Goal: Task Accomplishment & Management: Manage account settings

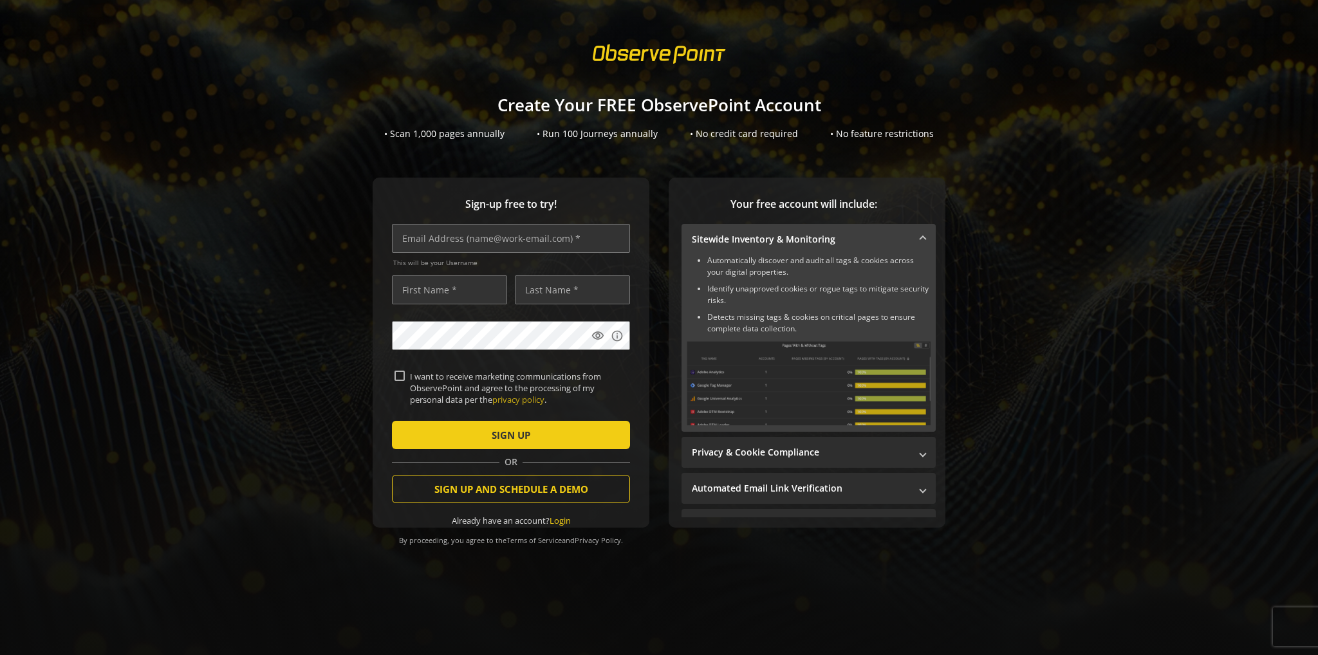
click at [1034, 252] on div "Sign-up free to try! This will be your Username visibility info I want to recei…" at bounding box center [658, 379] width 1287 height 402
click at [428, 235] on input "text" at bounding box center [511, 238] width 238 height 29
type input "[PERSON_NAME][EMAIL_ADDRESS][DOMAIN_NAME]"
type input "[PERSON_NAME]"
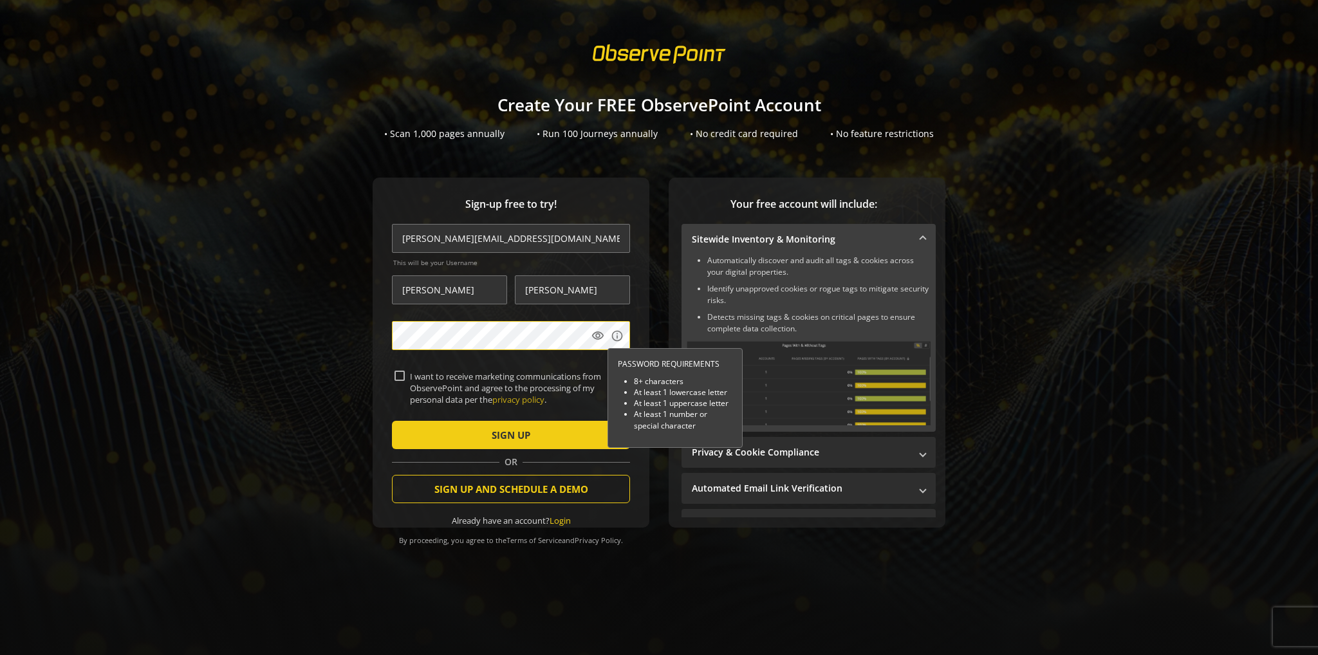
click at [392, 371] on div at bounding box center [392, 371] width 0 height 0
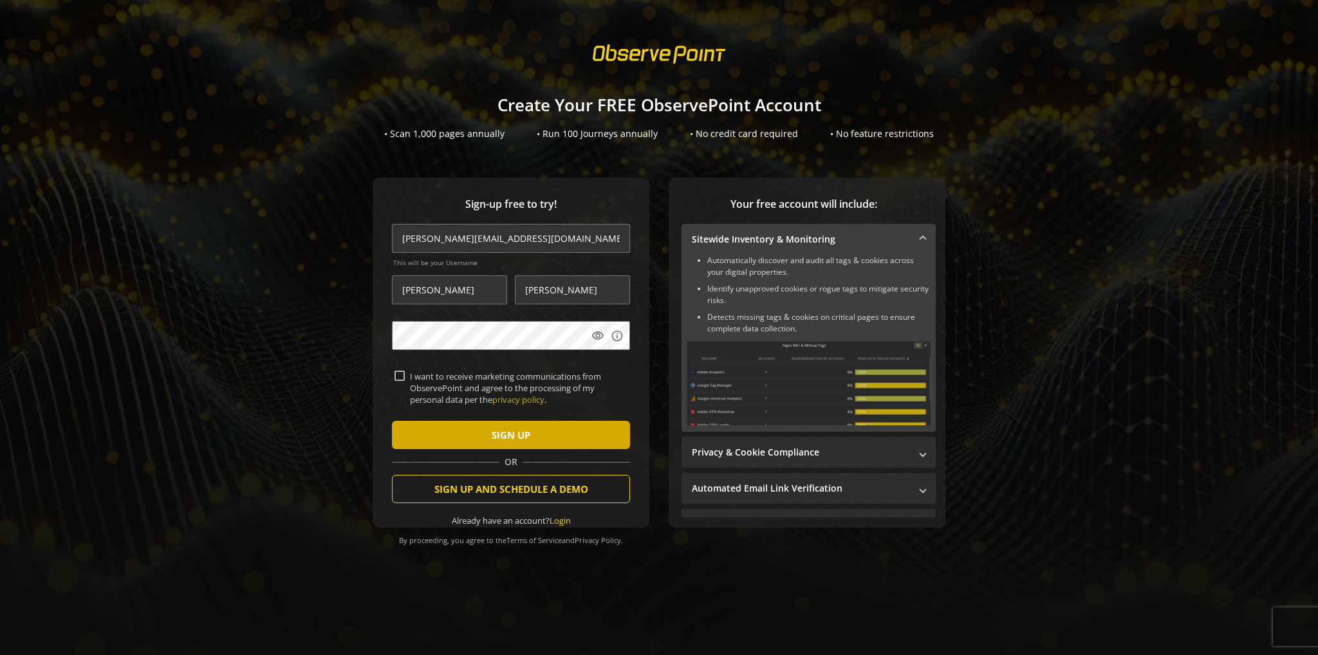
click at [445, 434] on span "submit" at bounding box center [511, 435] width 238 height 31
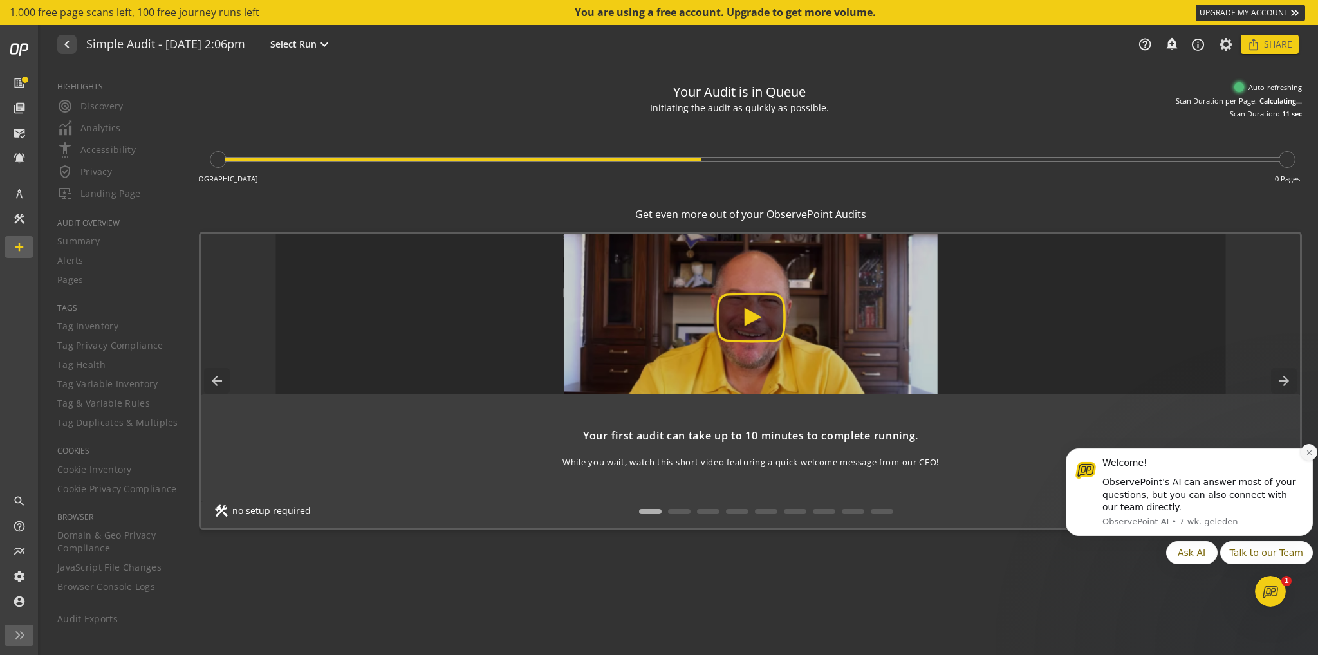
click at [1312, 452] on icon "Dismiss notification" at bounding box center [1309, 452] width 7 height 7
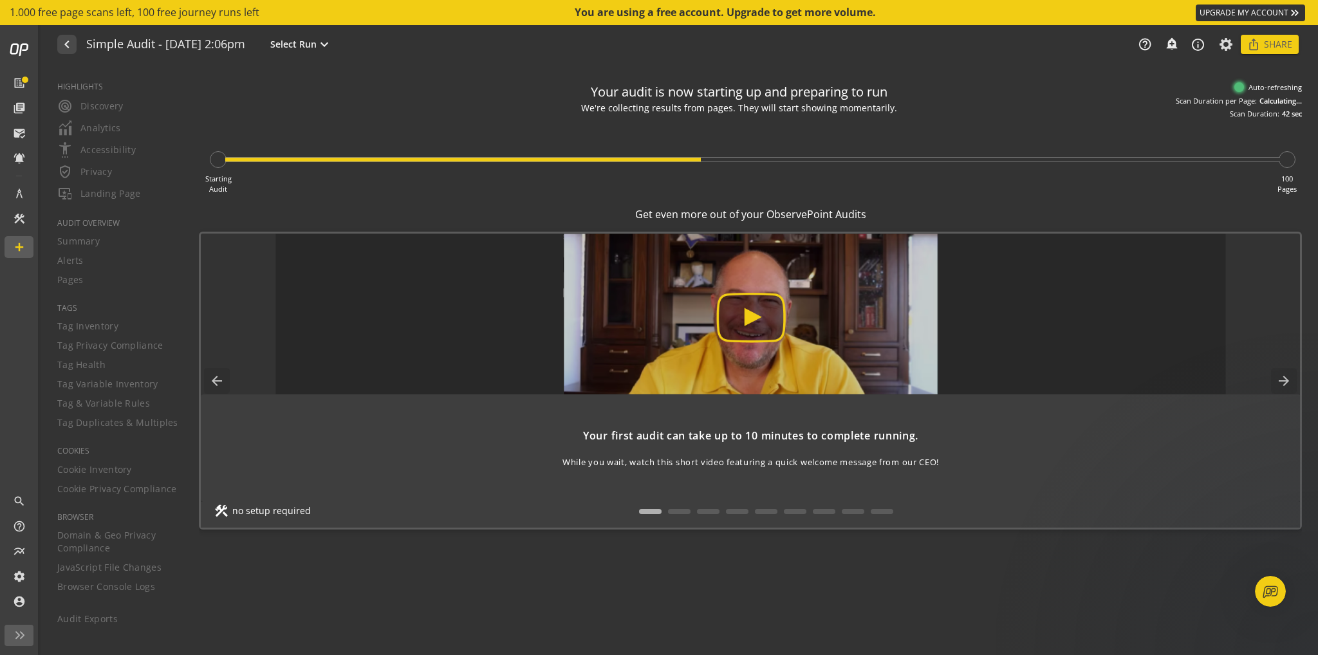
click at [723, 307] on img at bounding box center [750, 314] width 950 height 161
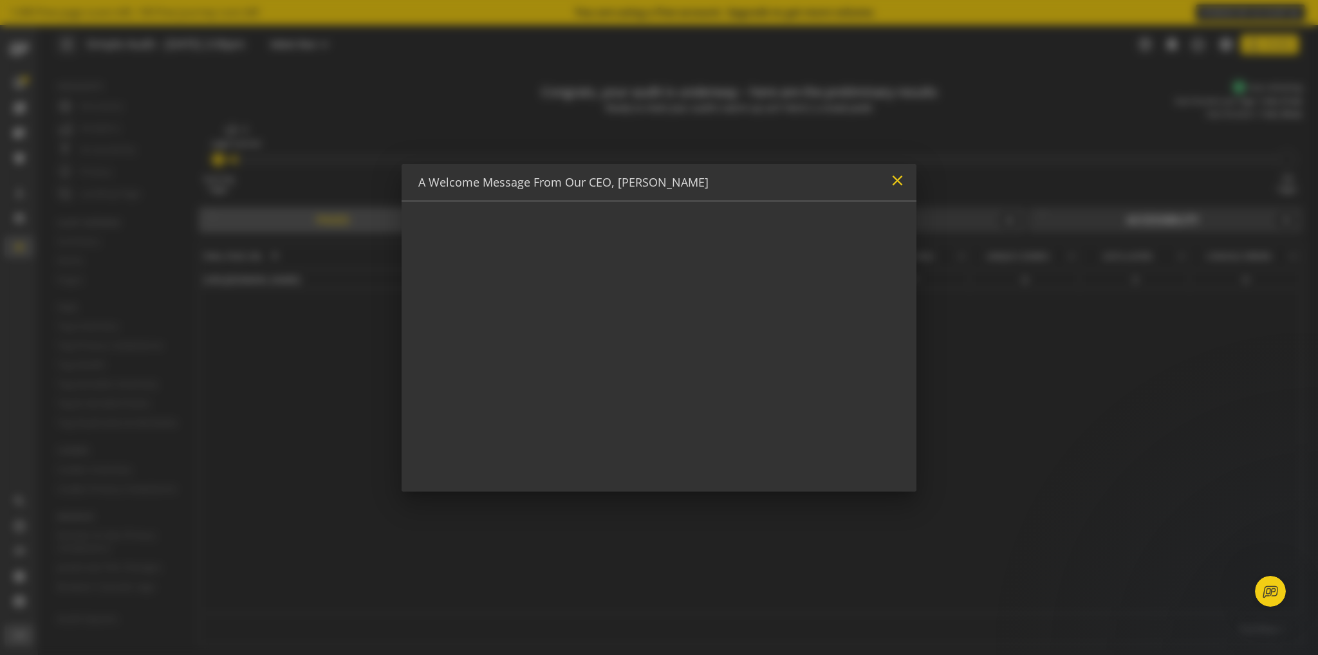
click at [901, 172] on mat-icon "close" at bounding box center [897, 180] width 17 height 17
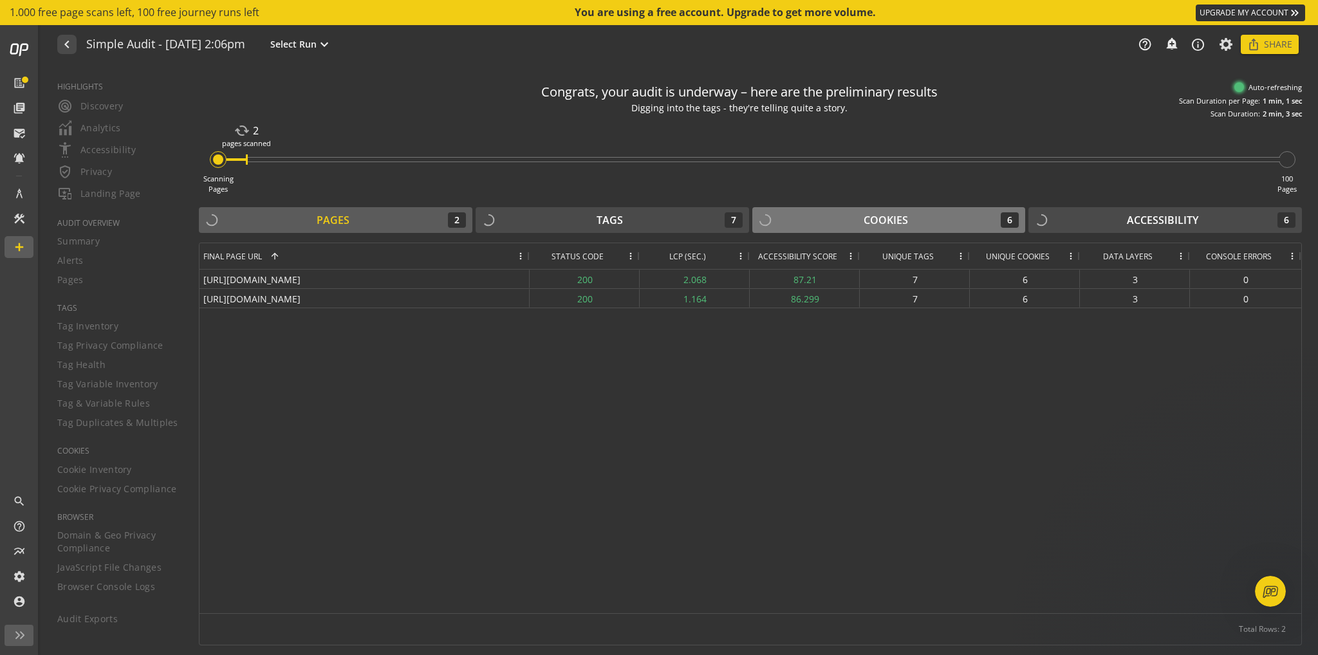
click at [921, 228] on button "Cookies 6" at bounding box center [889, 220] width 274 height 26
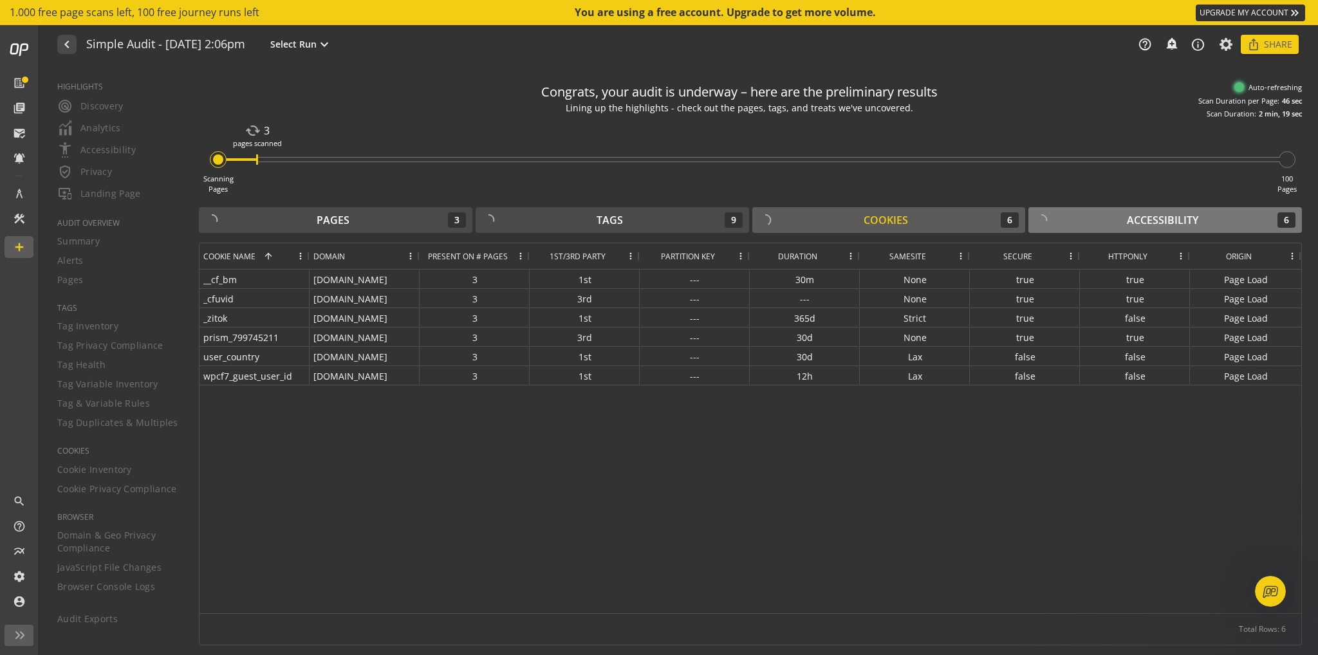
click at [1134, 222] on div "Accessibility" at bounding box center [1162, 220] width 71 height 15
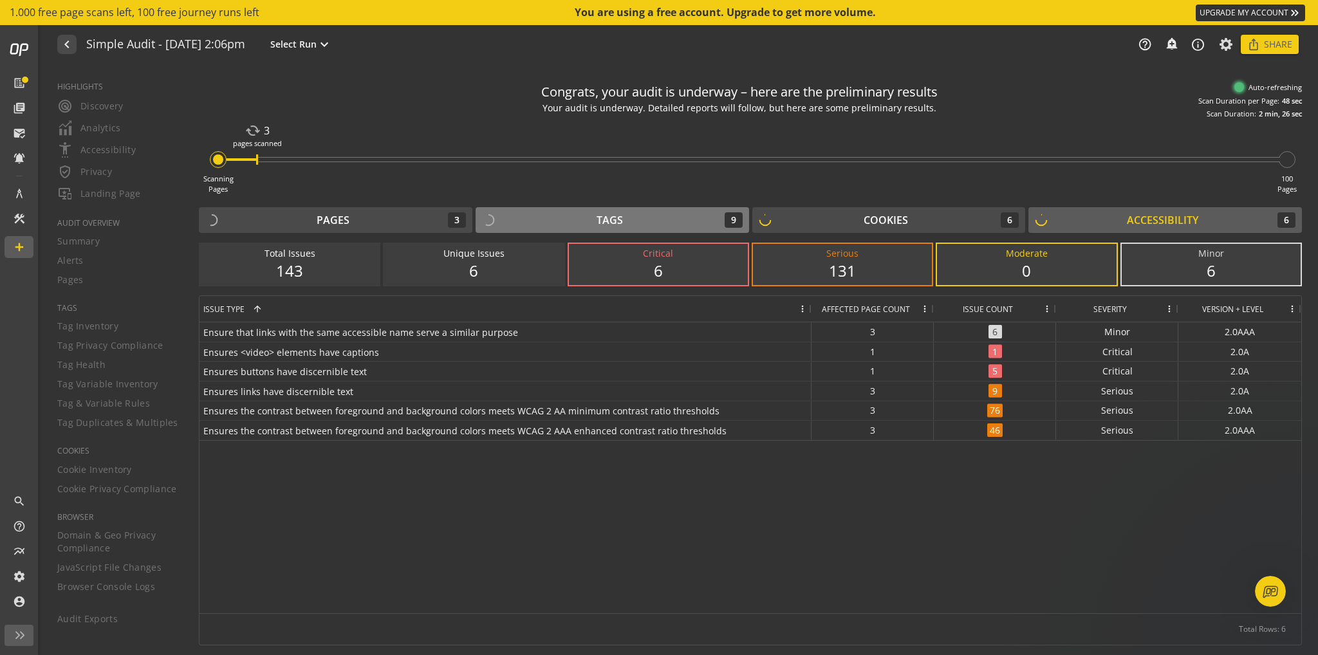
click at [645, 230] on button "Tags 9" at bounding box center [613, 220] width 274 height 26
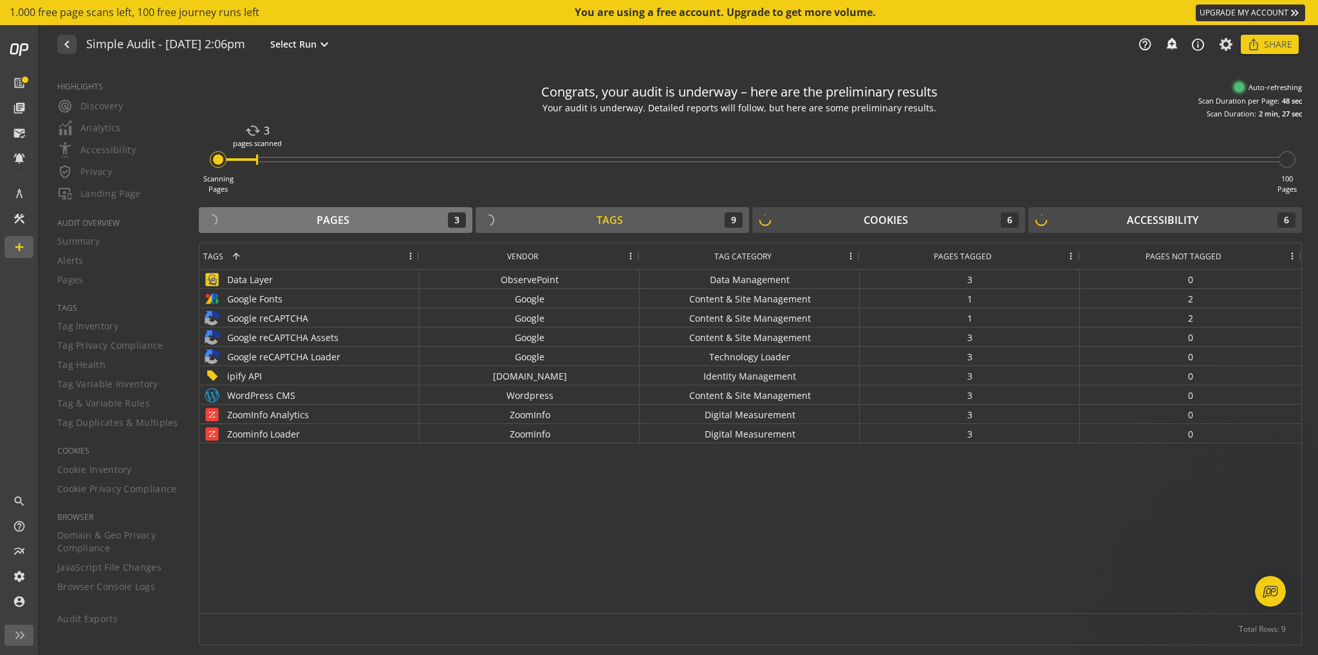
click at [281, 222] on div "Pages 3" at bounding box center [335, 219] width 261 height 15
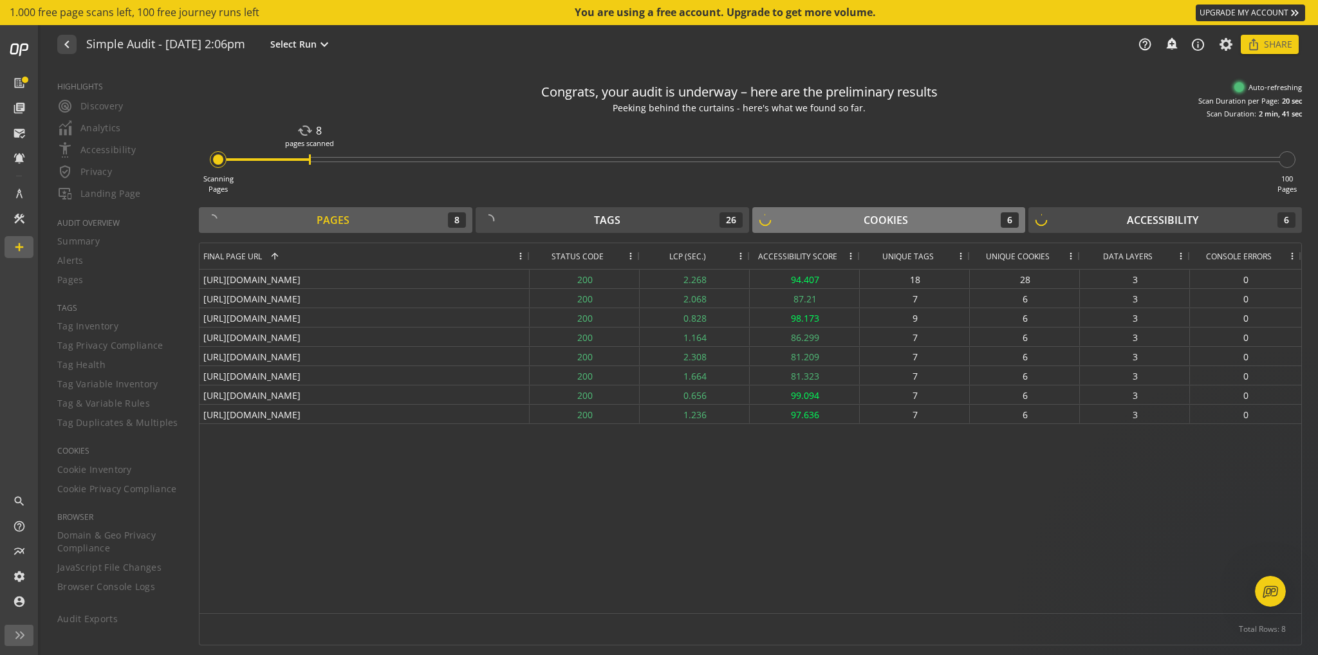
click at [907, 221] on div "Cookies" at bounding box center [886, 220] width 44 height 15
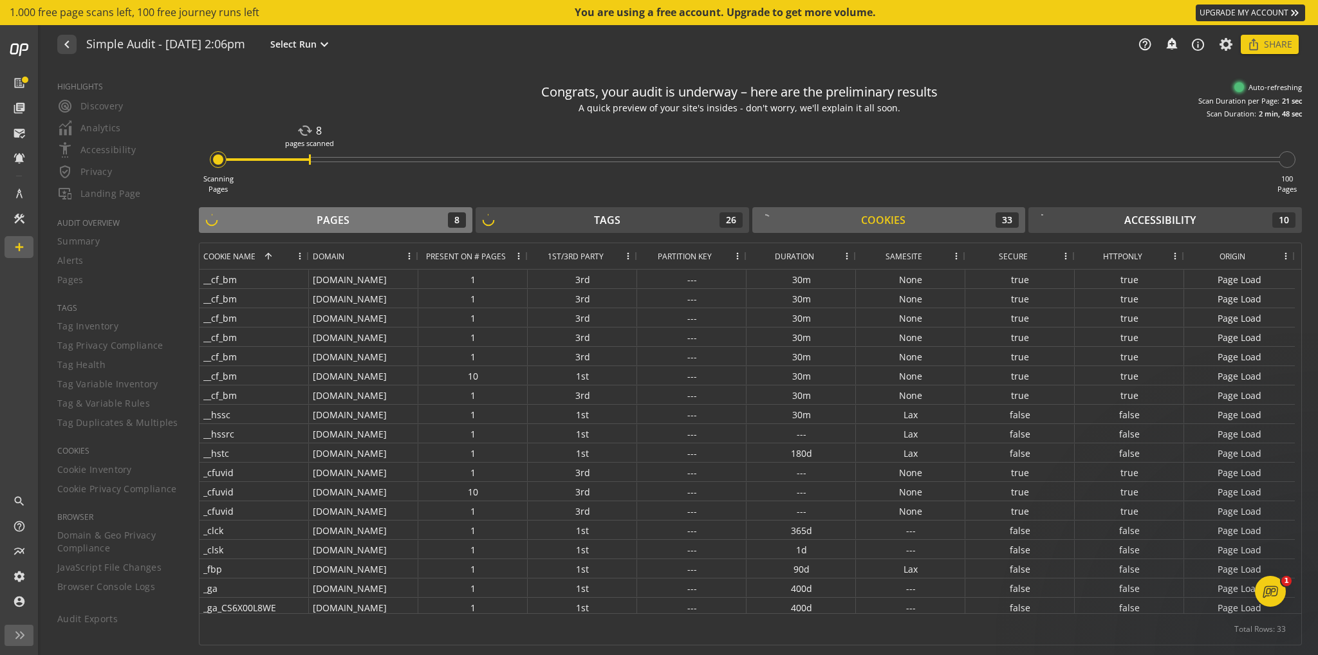
click at [427, 207] on button "Pages 8" at bounding box center [336, 220] width 274 height 26
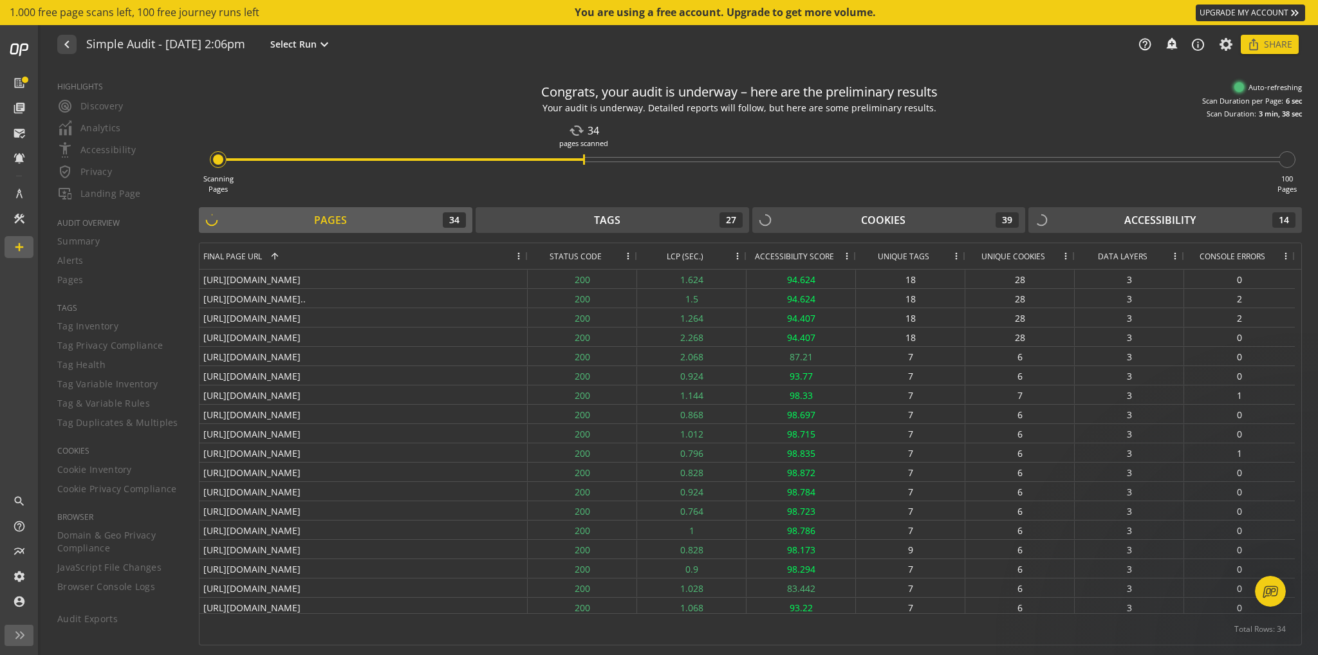
click at [1254, 9] on link "UPGRADE MY ACCOUNT keyboard_double_arrow_right" at bounding box center [1250, 13] width 109 height 17
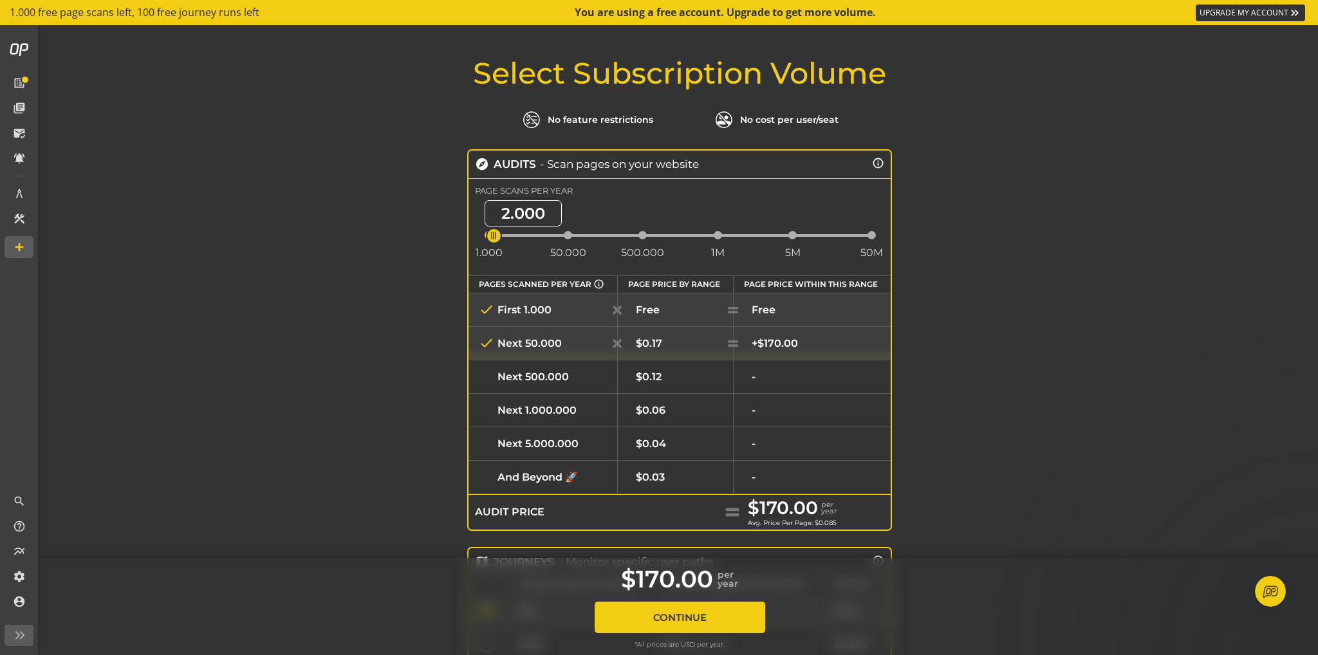
click at [407, 281] on div "Select Subscription Volume No feature restrictions No cost per user/seat explor…" at bounding box center [679, 529] width 1277 height 944
drag, startPoint x: 494, startPoint y: 231, endPoint x: 537, endPoint y: 244, distance: 45.0
click at [537, 244] on div "35.273 1.000 50.000 500.000 1M 5M 50M" at bounding box center [679, 237] width 422 height 51
click at [525, 210] on span "32.749" at bounding box center [543, 213] width 84 height 26
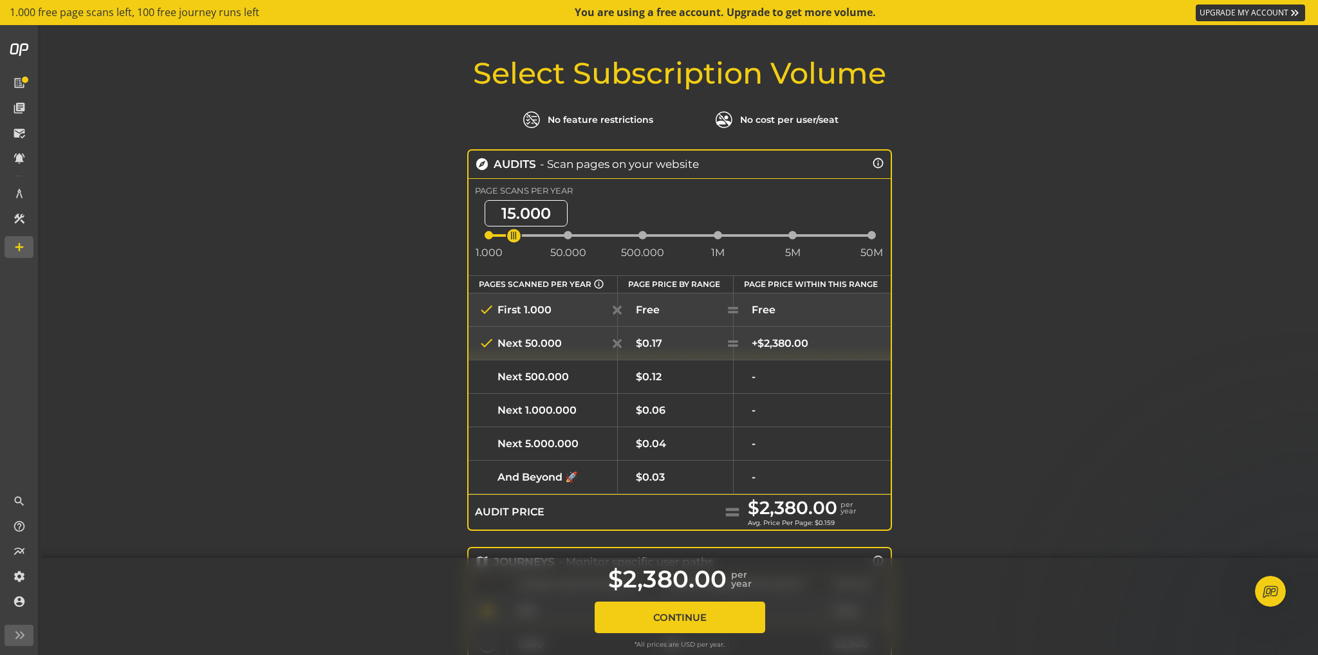
click at [370, 286] on div "Select Subscription Volume No feature restrictions No cost per user/seat explor…" at bounding box center [679, 529] width 1277 height 944
click at [515, 203] on span "15.000" at bounding box center [526, 213] width 83 height 26
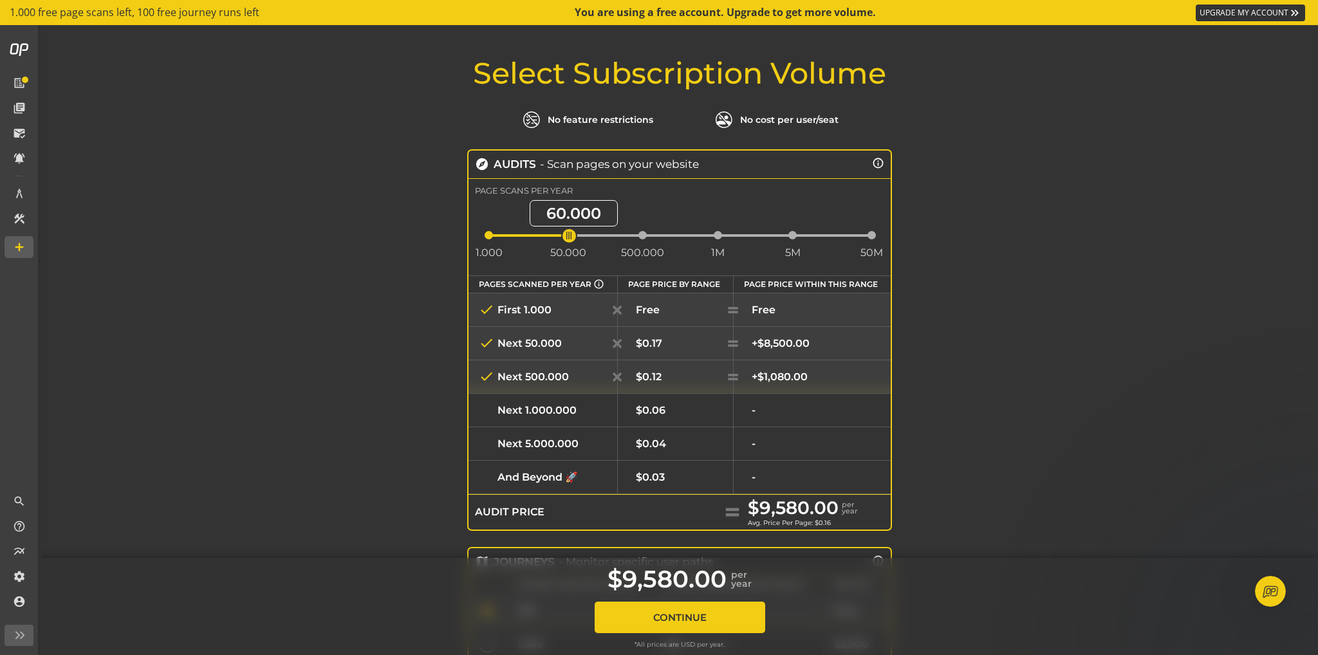
click at [1066, 387] on div "Select Subscription Volume No feature restrictions No cost per user/seat explor…" at bounding box center [679, 529] width 1277 height 944
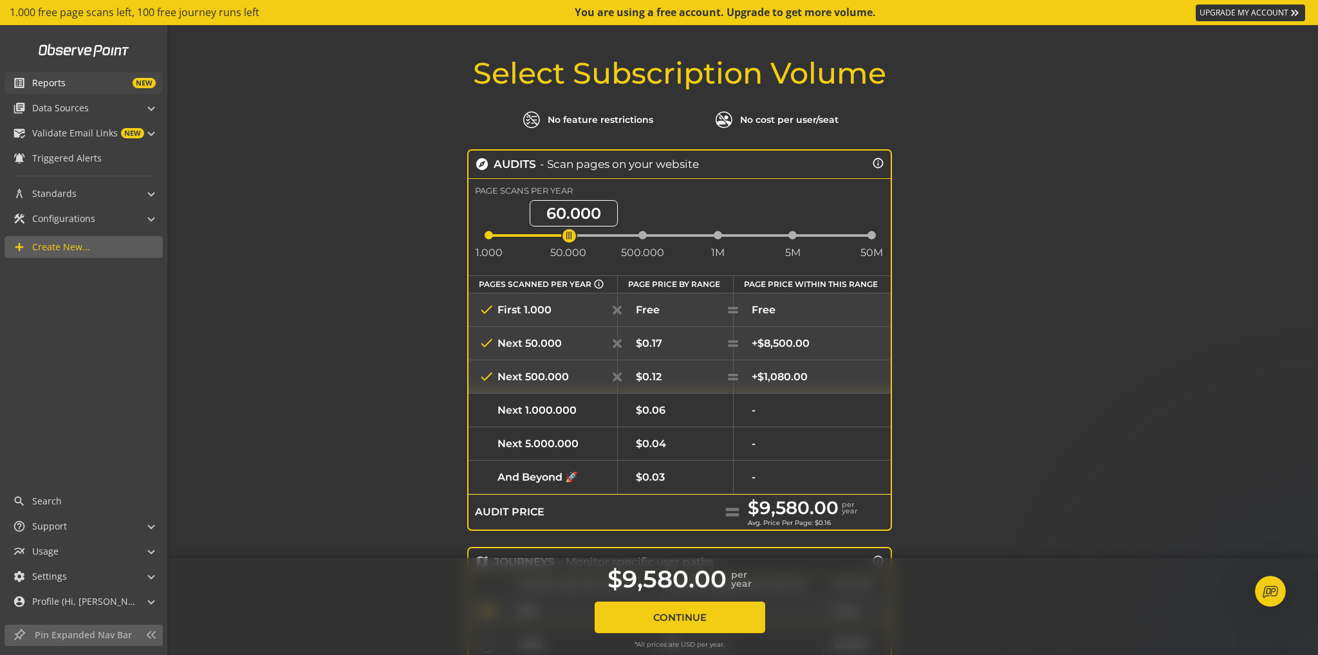
click at [45, 89] on link "list_alt Reports NEW" at bounding box center [84, 83] width 158 height 22
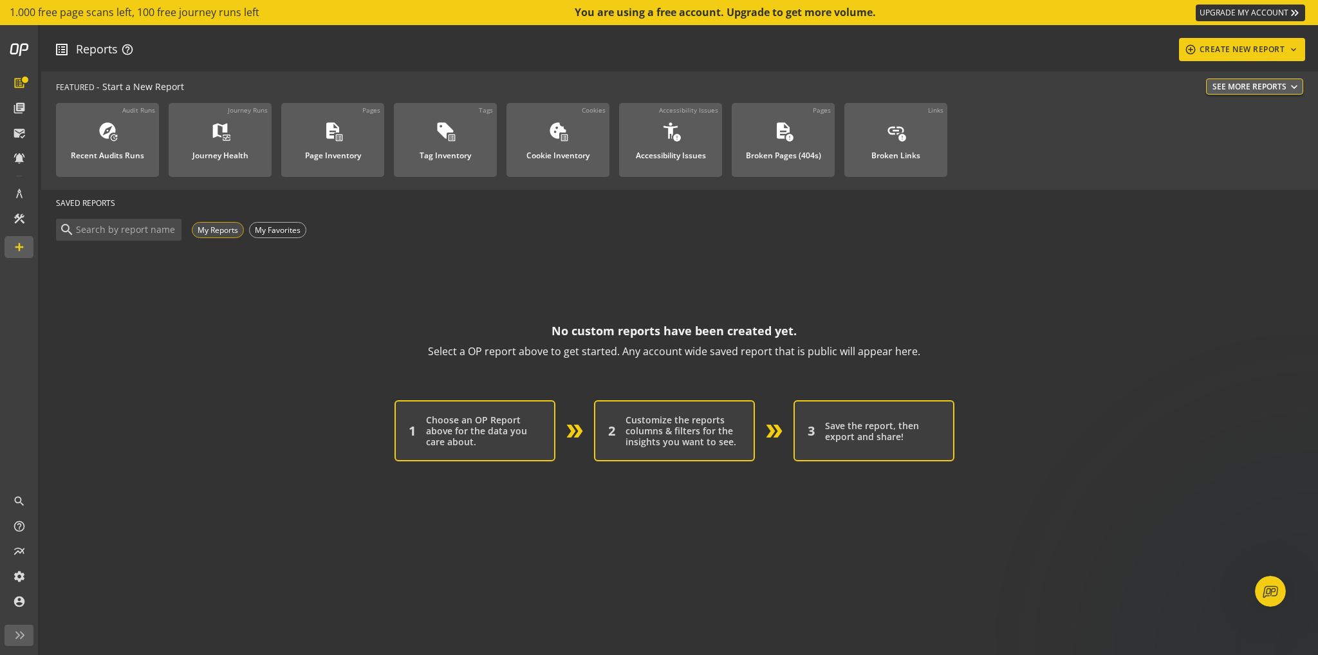
click at [221, 232] on div "My Reports" at bounding box center [218, 230] width 52 height 16
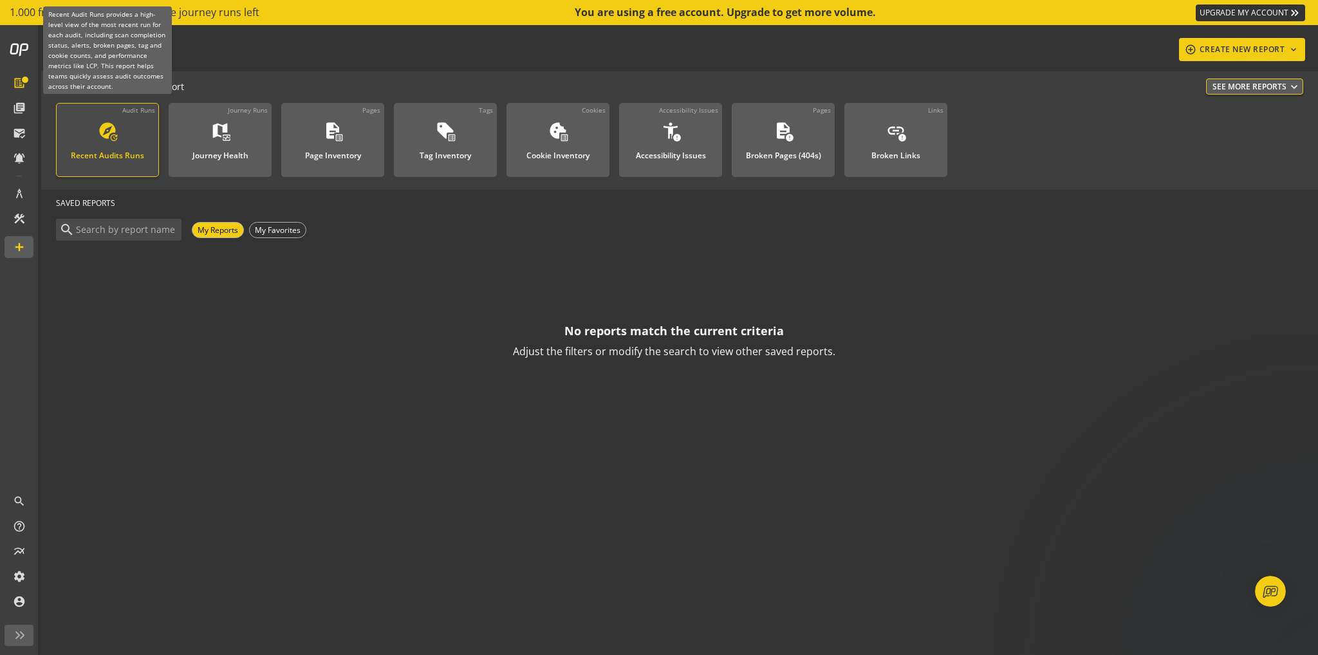
click at [126, 153] on div "Recent Audits Runs" at bounding box center [107, 152] width 73 height 17
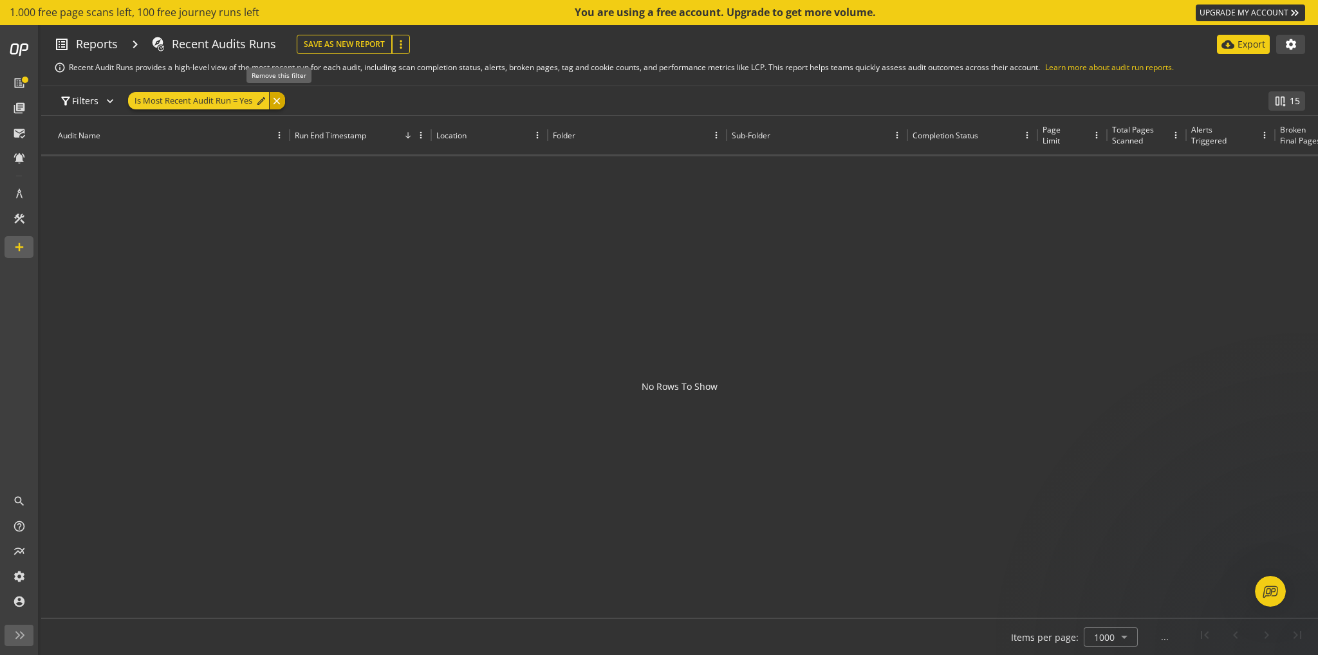
click at [283, 101] on div "close" at bounding box center [277, 100] width 16 height 17
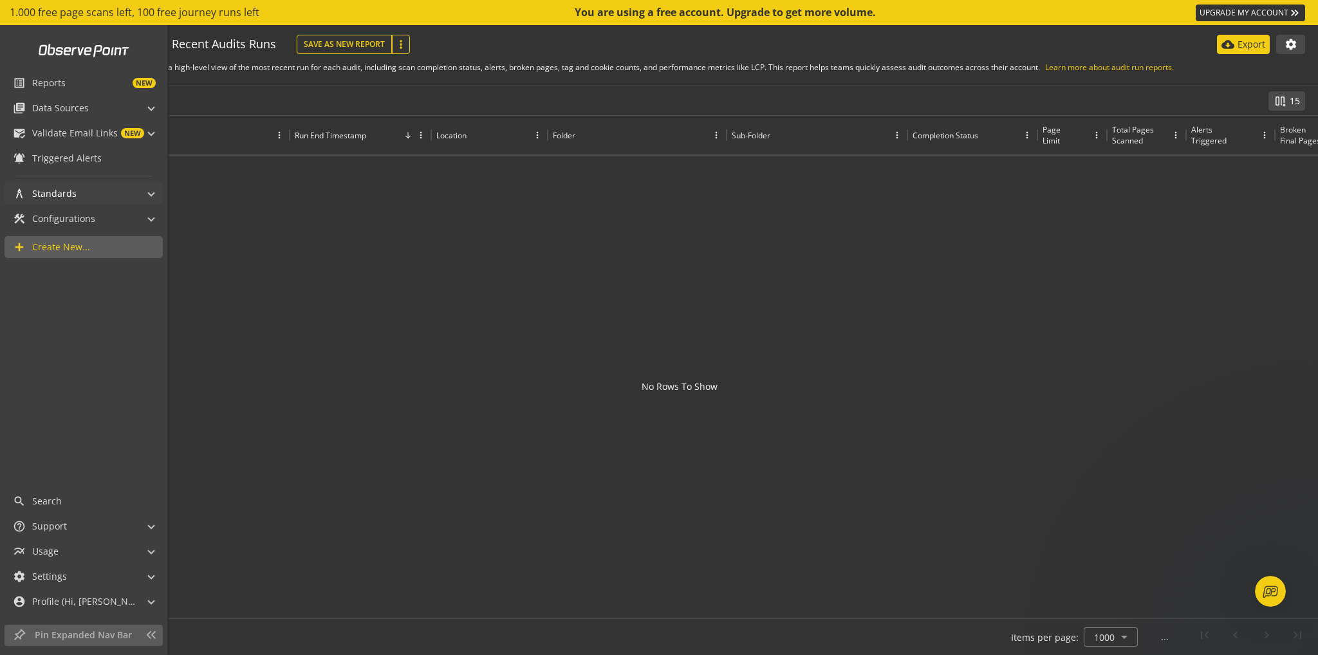
click at [99, 192] on mat-panel-title "architecture Standards" at bounding box center [75, 194] width 125 height 22
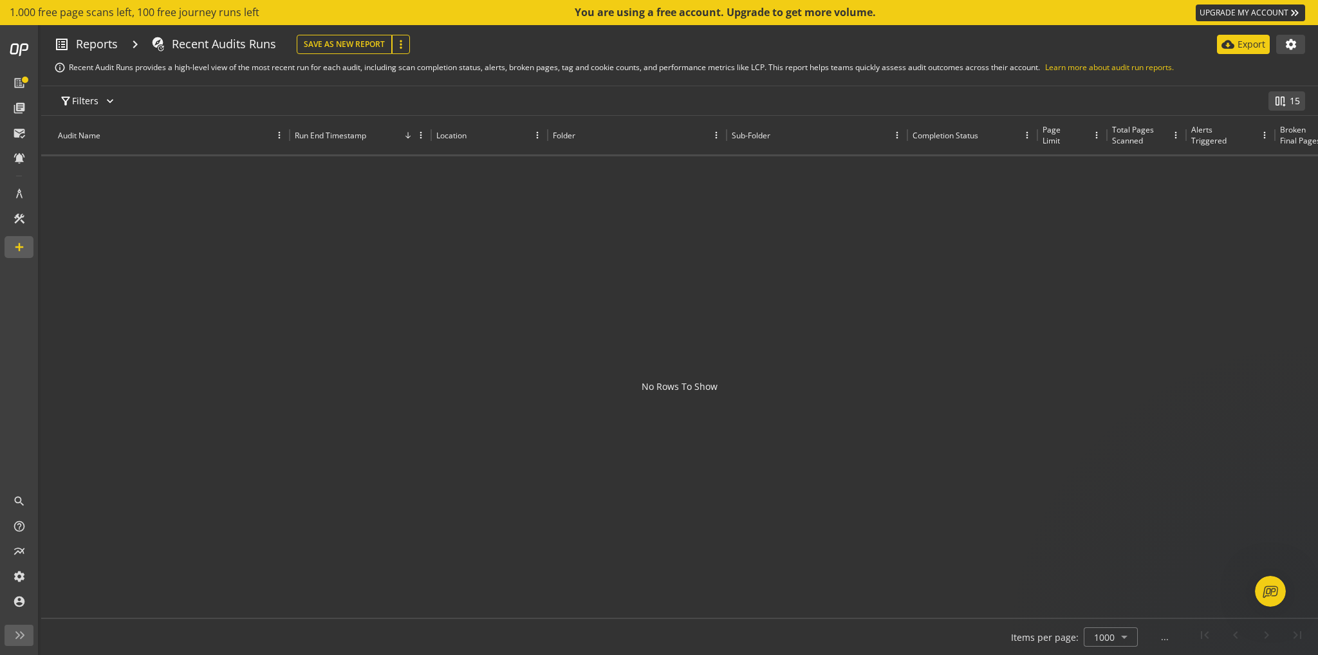
drag, startPoint x: 608, startPoint y: 354, endPoint x: 577, endPoint y: 303, distance: 59.8
click at [608, 353] on div at bounding box center [679, 383] width 1277 height 455
click at [103, 50] on span "Reports" at bounding box center [97, 44] width 42 height 17
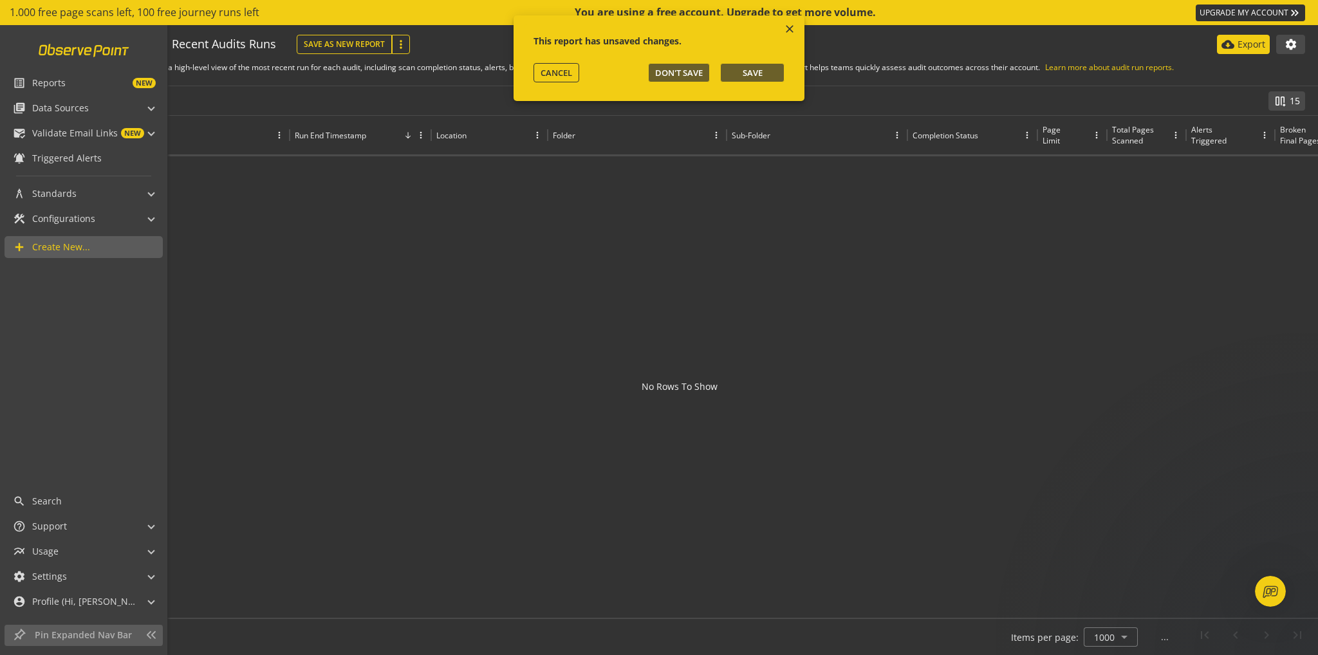
click at [54, 47] on link at bounding box center [84, 50] width 106 height 24
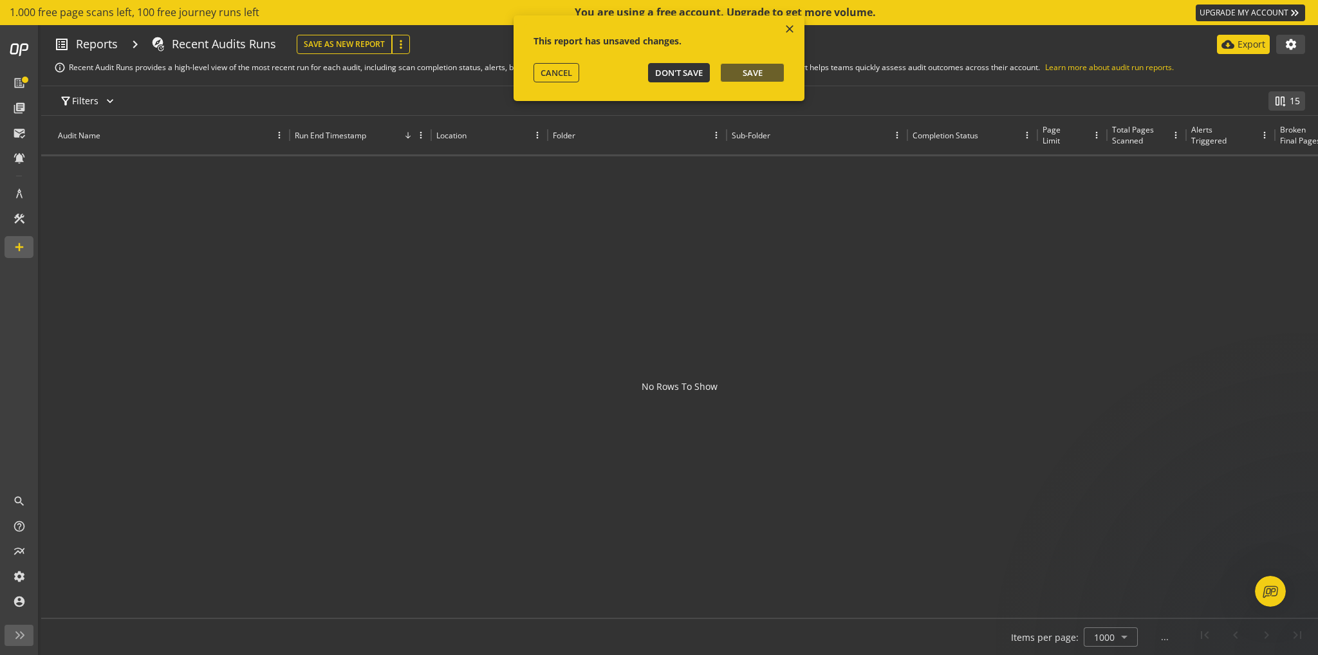
click at [694, 70] on span "Don't Save" at bounding box center [679, 73] width 48 height 12
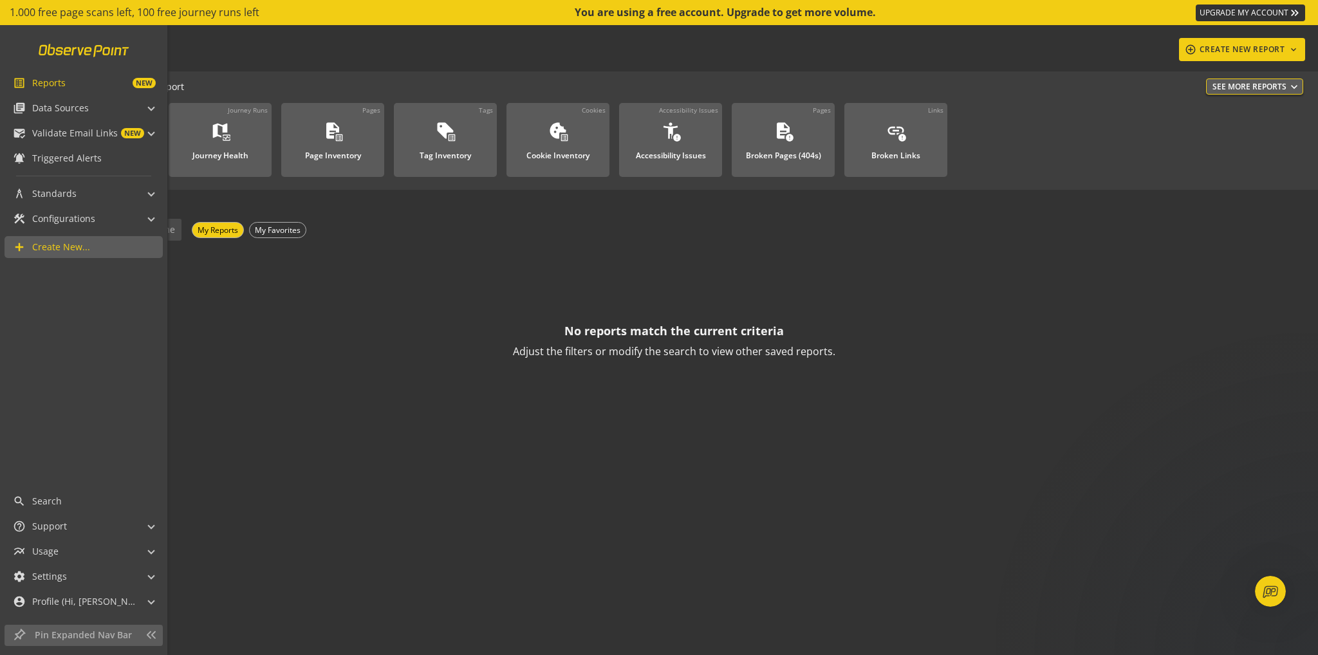
click at [57, 42] on link at bounding box center [84, 50] width 106 height 24
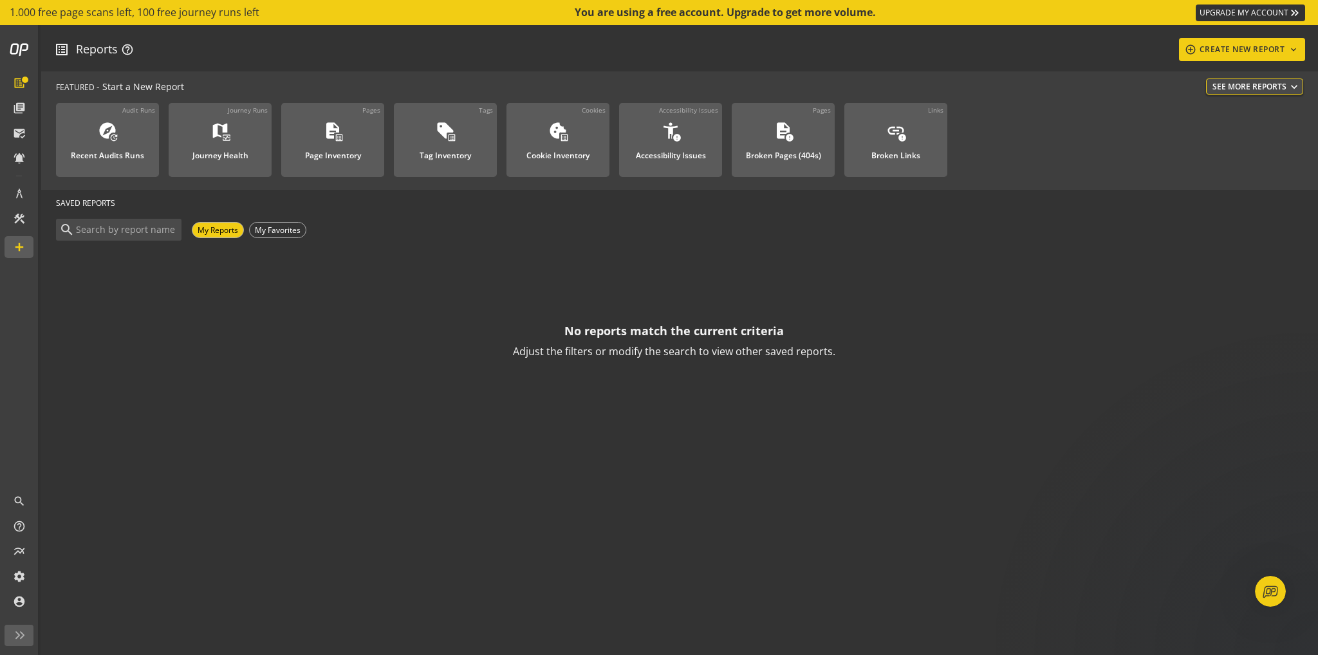
click at [1245, 82] on button "See More Reports expand_more" at bounding box center [1254, 87] width 97 height 16
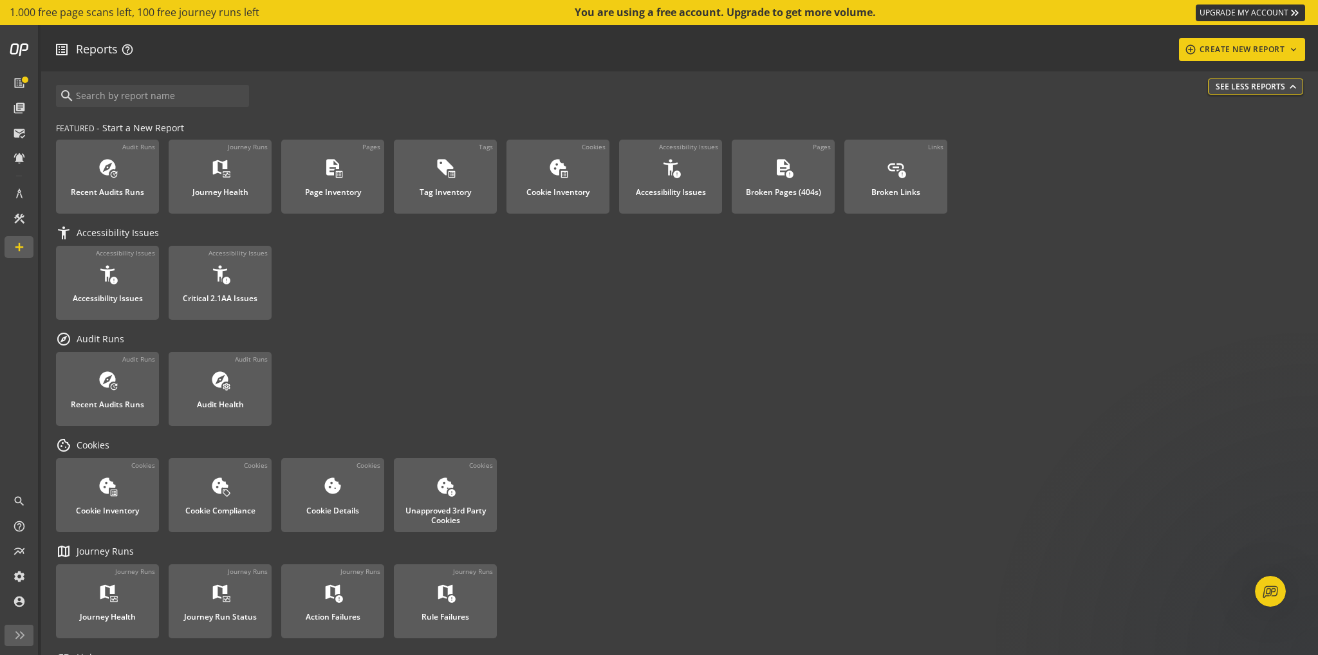
click at [1248, 80] on button "See Less Reports expand_more" at bounding box center [1255, 87] width 95 height 16
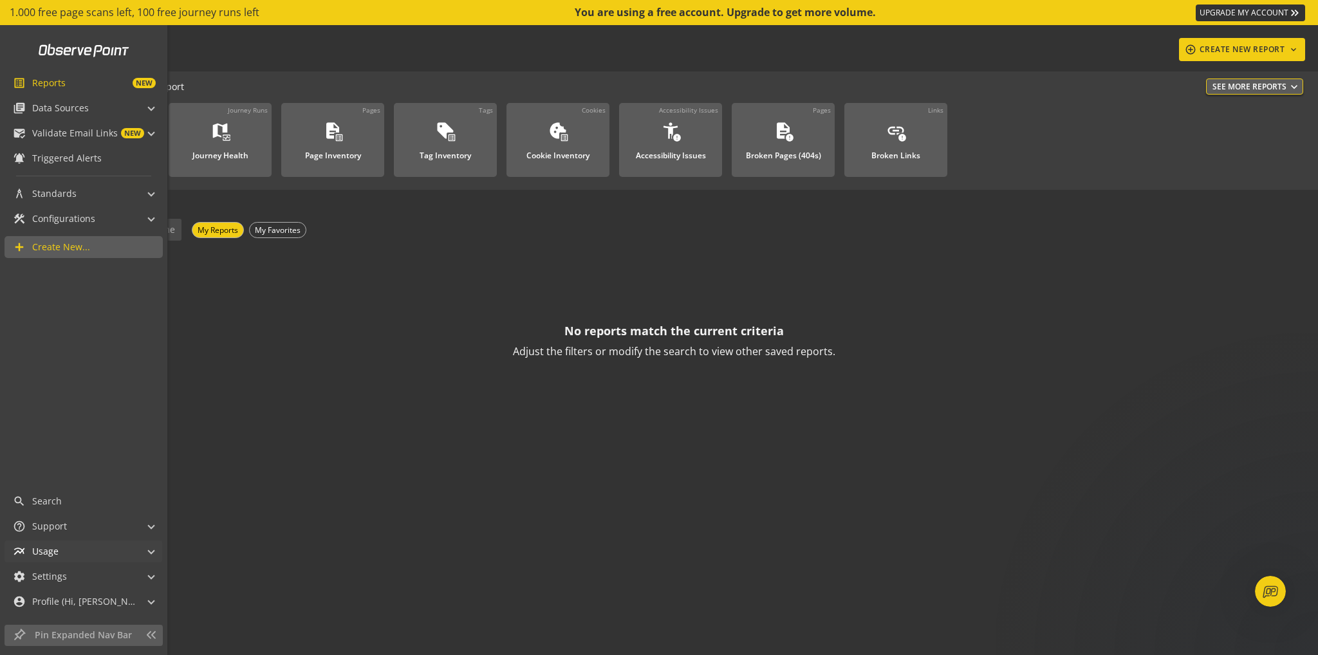
click at [144, 555] on span "multiline_chart Usage" at bounding box center [81, 552] width 136 height 22
click at [142, 515] on link "Usage Dashboard" at bounding box center [83, 522] width 127 height 20
